Goal: Information Seeking & Learning: Learn about a topic

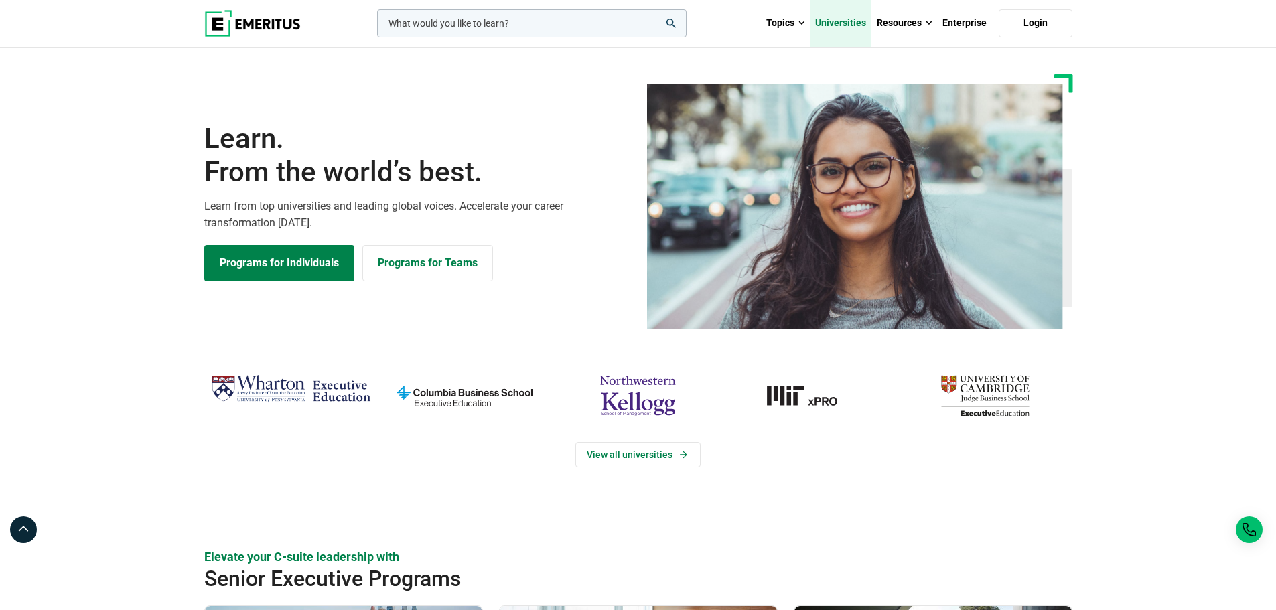
click at [837, 25] on link "Universities" at bounding box center [841, 23] width 62 height 47
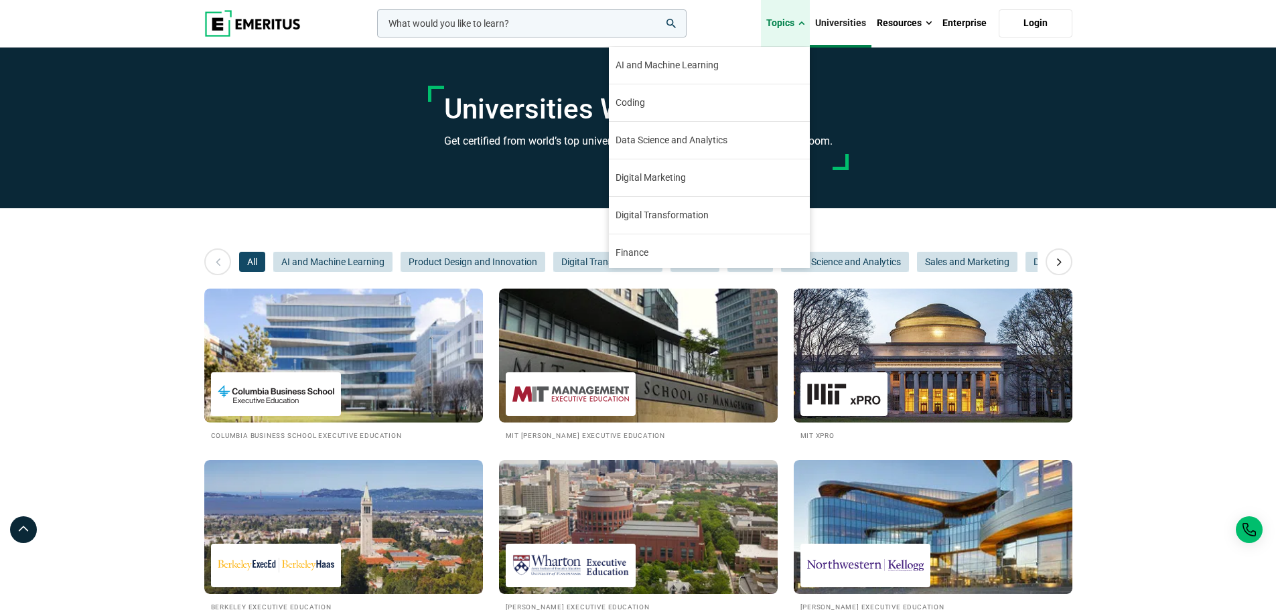
click at [780, 18] on link "Topics" at bounding box center [785, 23] width 49 height 47
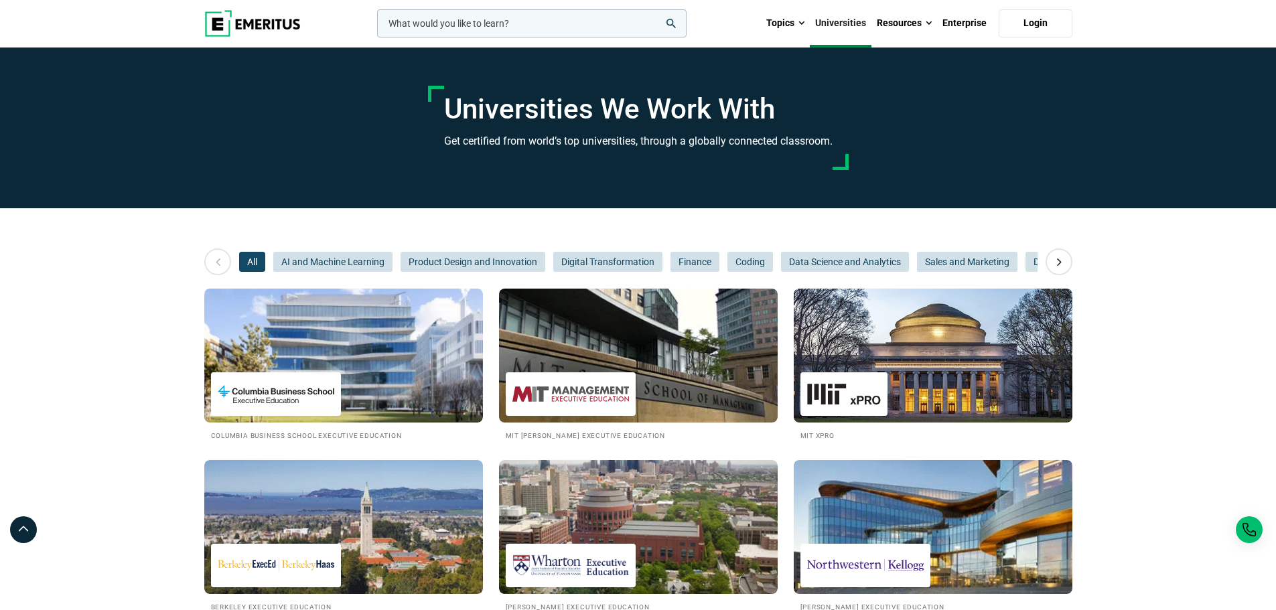
click at [527, 19] on input "woocommerce-product-search-field-0" at bounding box center [531, 23] width 309 height 28
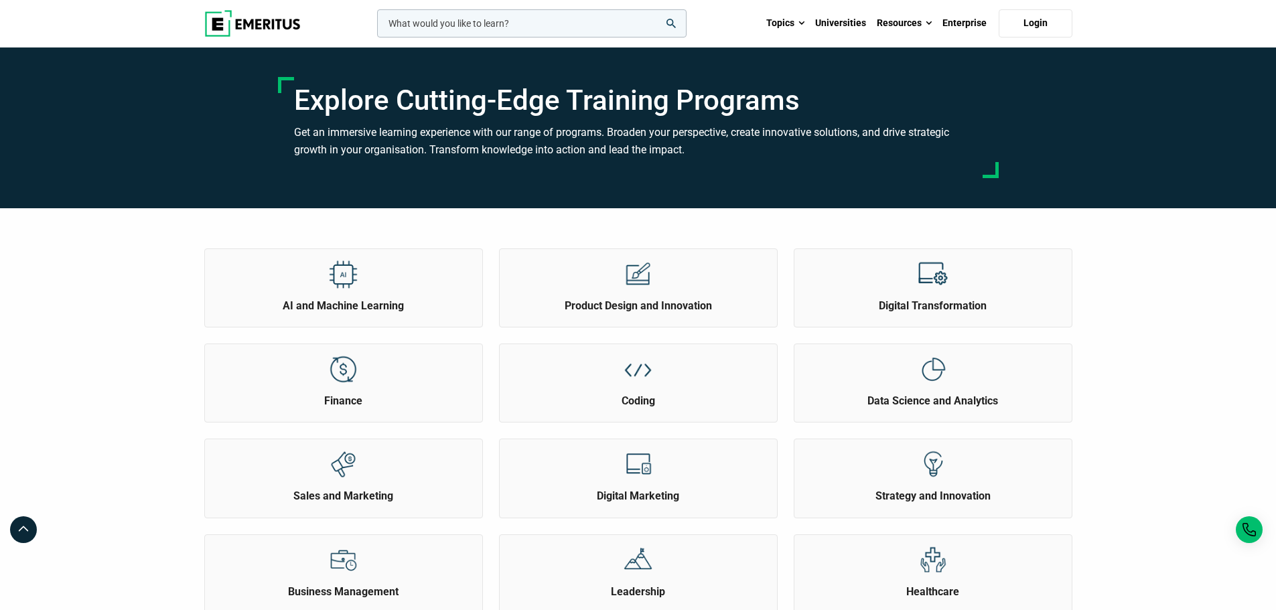
click at [478, 26] on input "woocommerce-product-search-field-0" at bounding box center [531, 23] width 309 height 28
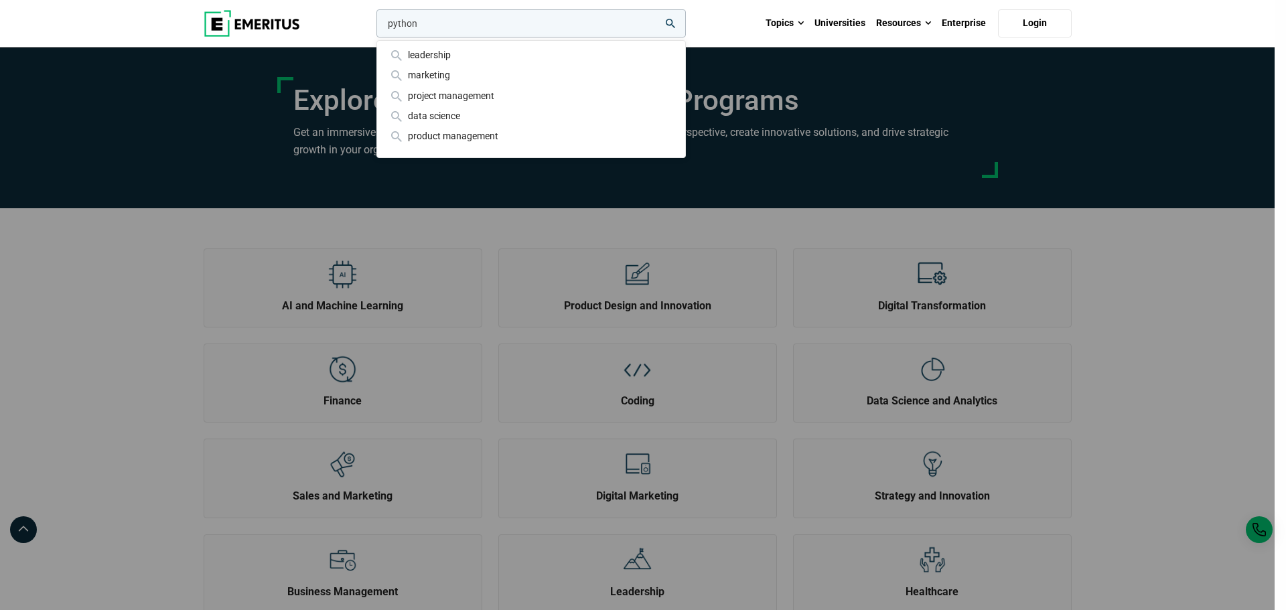
type input "python"
click at [374, 27] on button "search" at bounding box center [374, 27] width 0 height 0
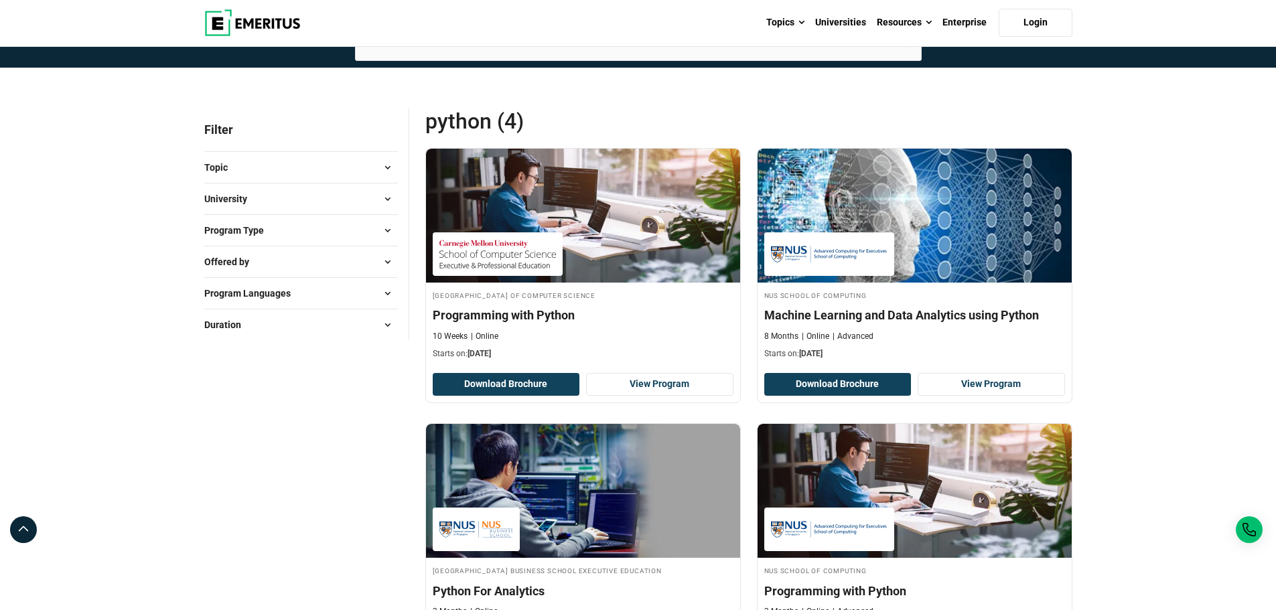
scroll to position [67, 0]
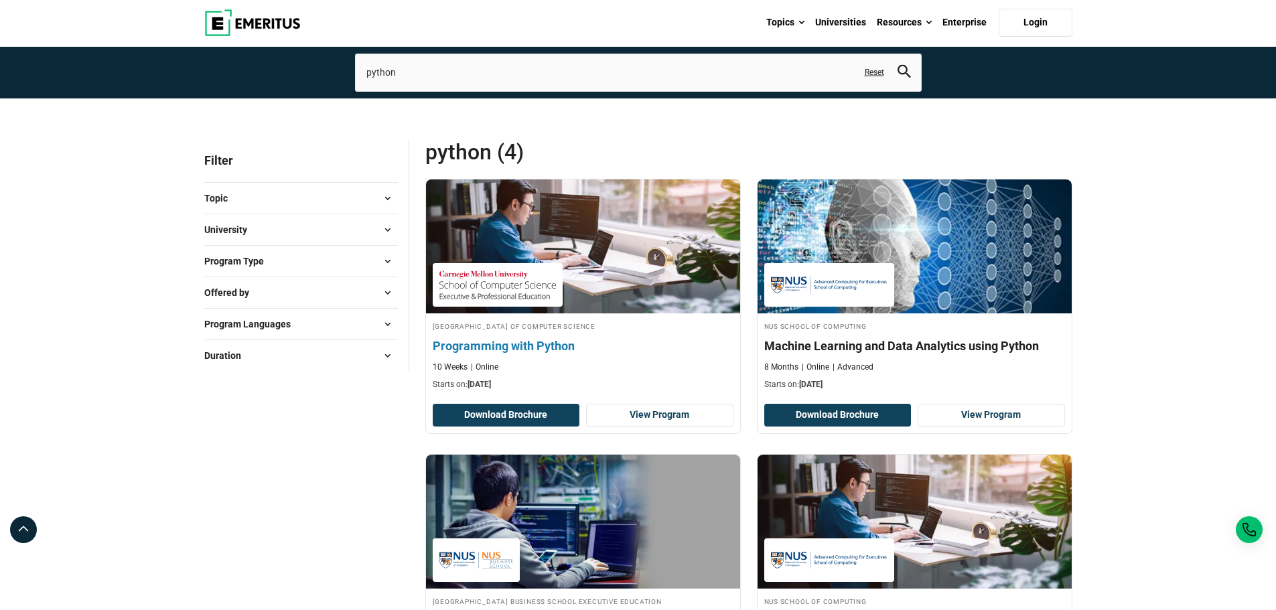
click at [454, 347] on h4 "Programming with Python" at bounding box center [583, 346] width 301 height 17
